Goal: Task Accomplishment & Management: Manage account settings

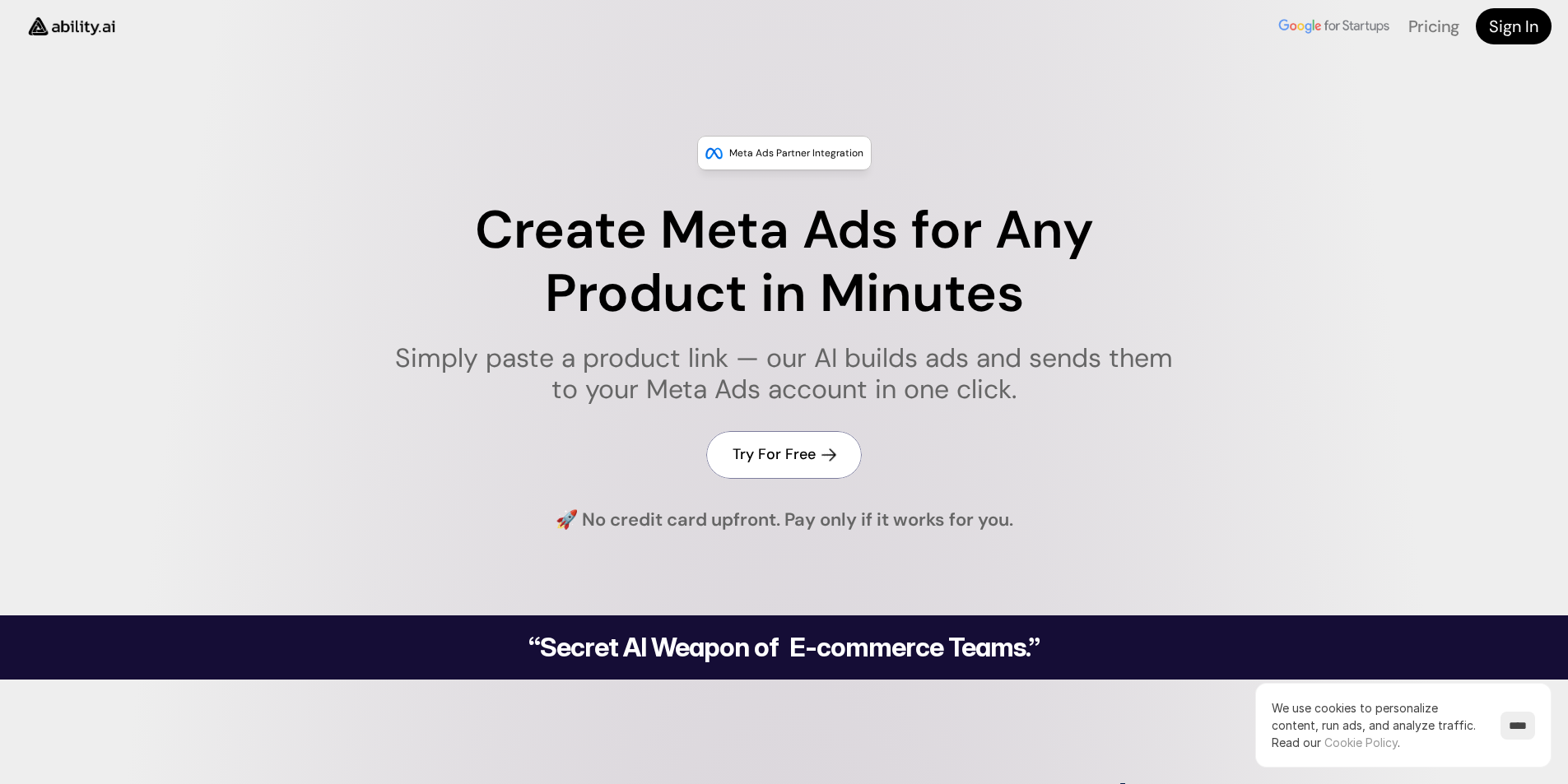
click at [775, 452] on h4 "Try For Free" at bounding box center [774, 454] width 83 height 21
click at [1519, 22] on h4 "Sign In" at bounding box center [1513, 26] width 50 height 23
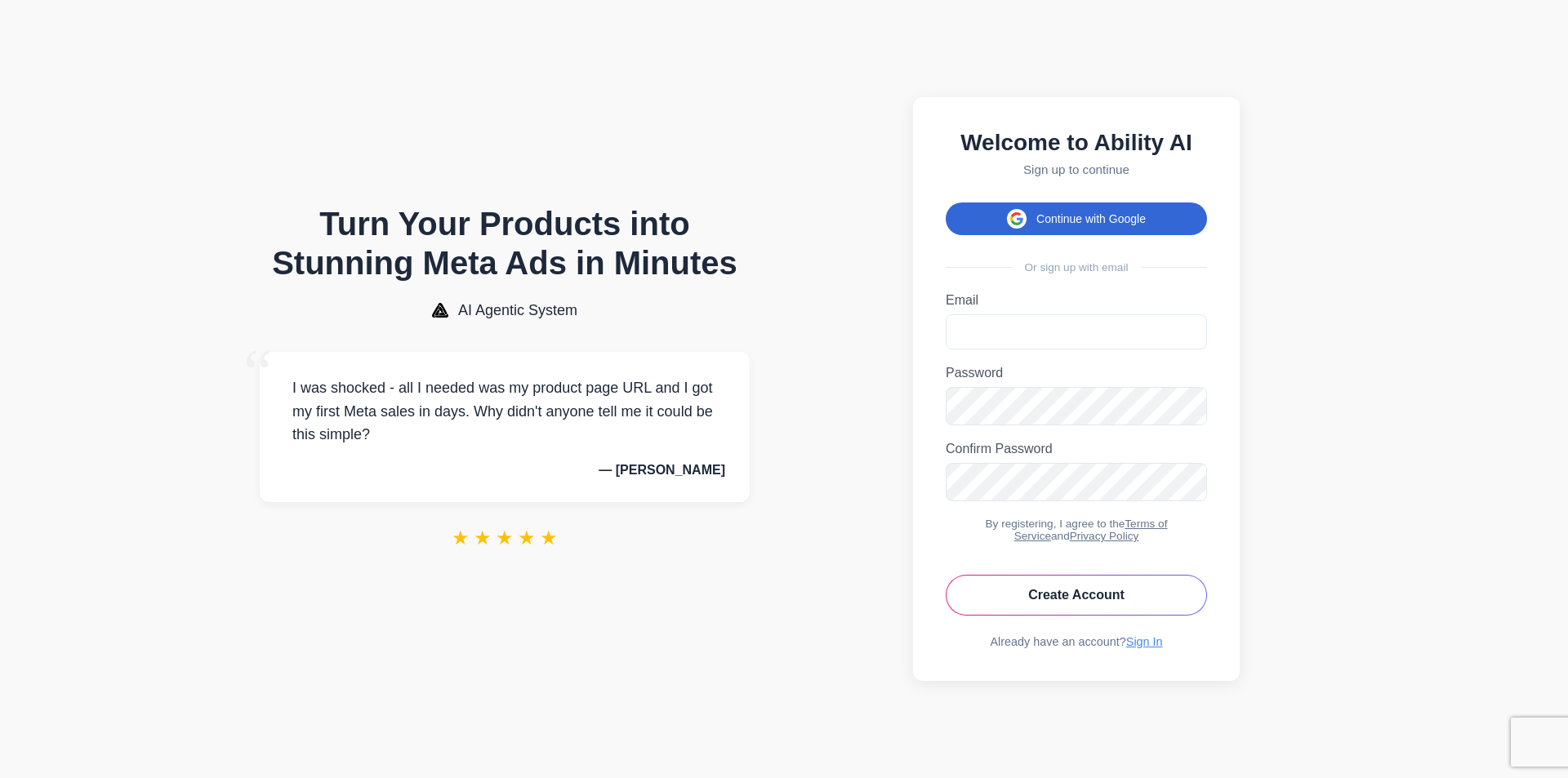
click at [1124, 205] on button "Continue with Google" at bounding box center [1076, 218] width 261 height 33
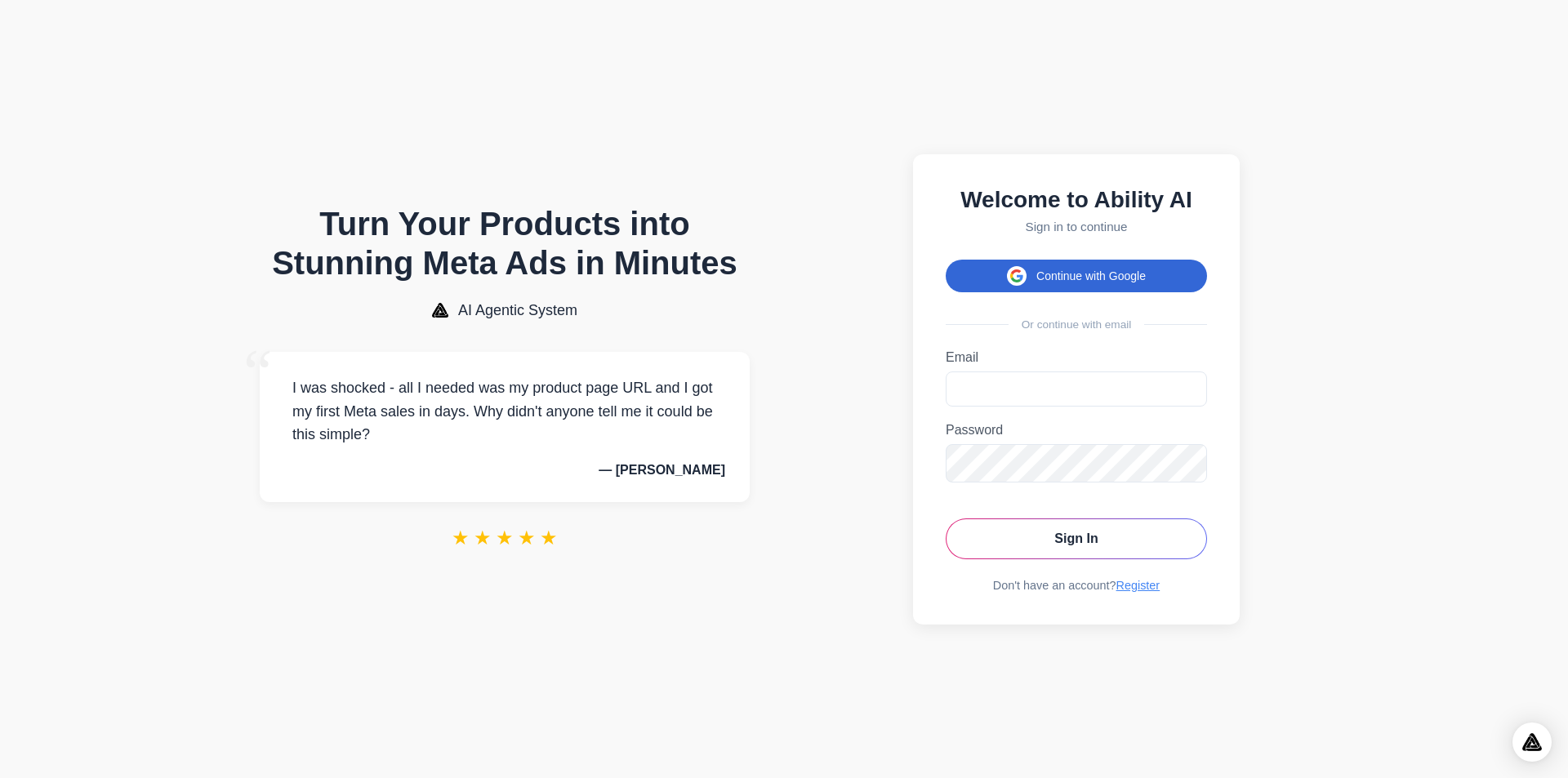
click at [1110, 267] on button "Continue with Google" at bounding box center [1076, 275] width 261 height 33
